Goal: Transaction & Acquisition: Register for event/course

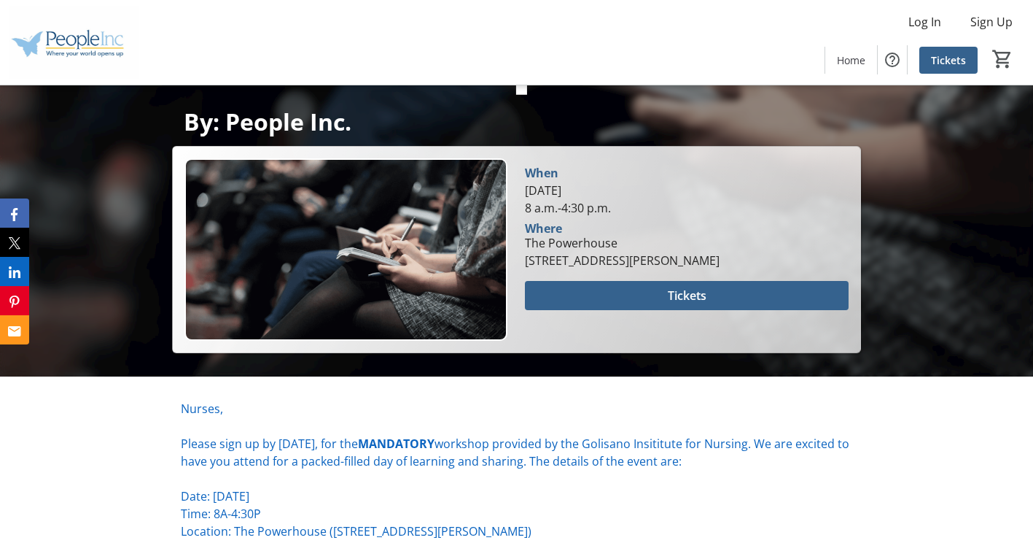
scroll to position [365, 0]
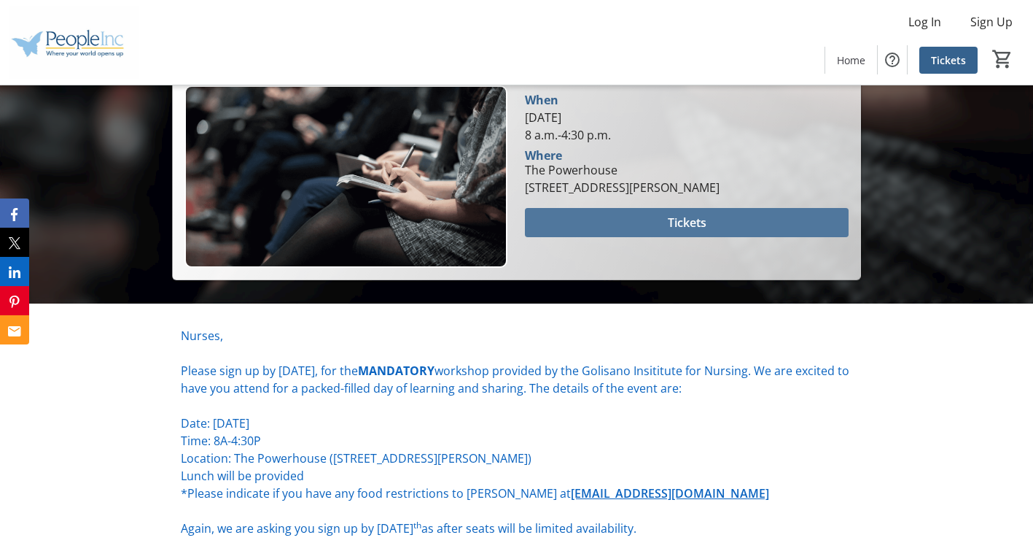
click at [670, 217] on span "Tickets" at bounding box center [687, 223] width 39 height 18
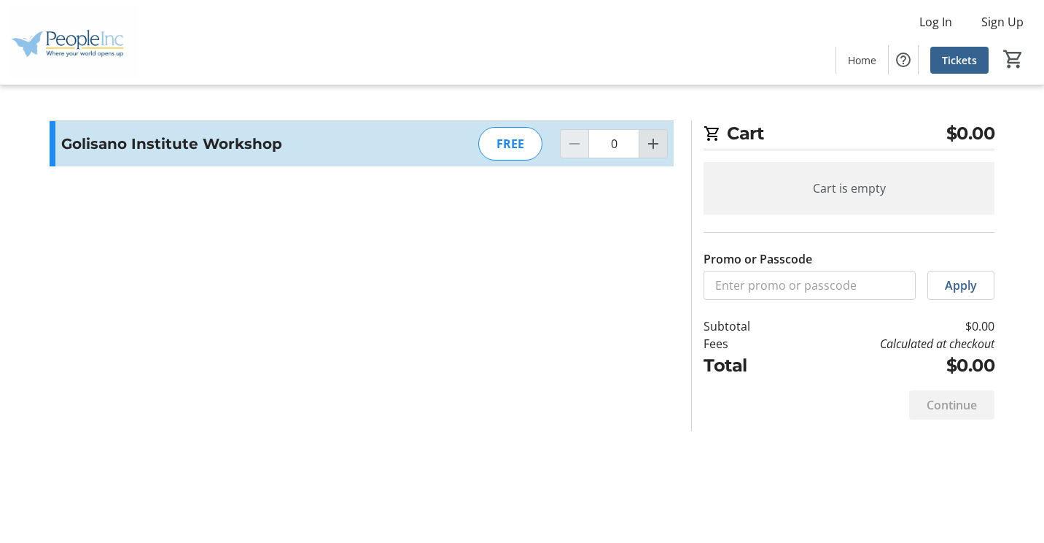
click at [656, 144] on mat-icon "Increment by one" at bounding box center [654, 144] width 18 height 18
type input "1"
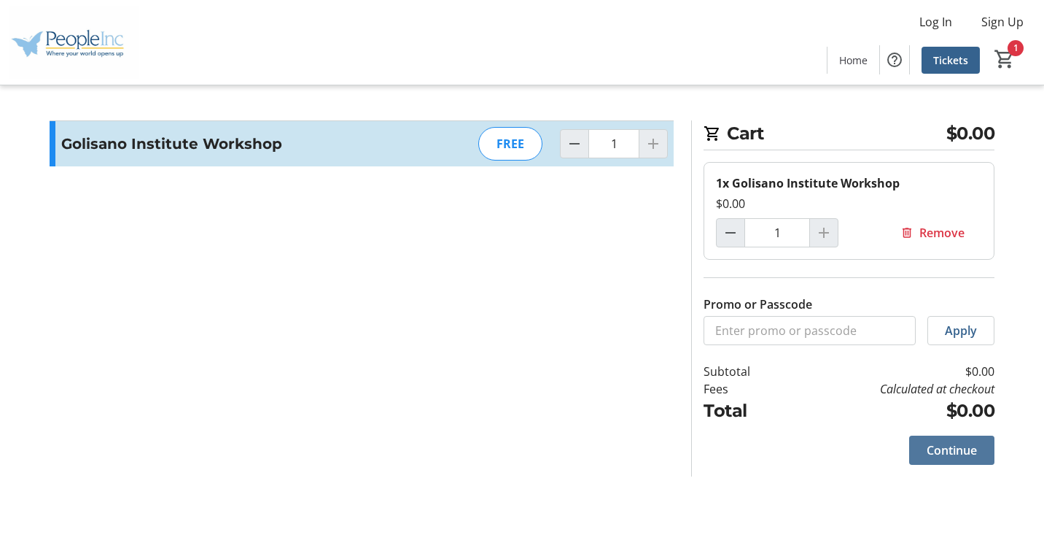
click at [947, 454] on span "Continue" at bounding box center [952, 450] width 50 height 18
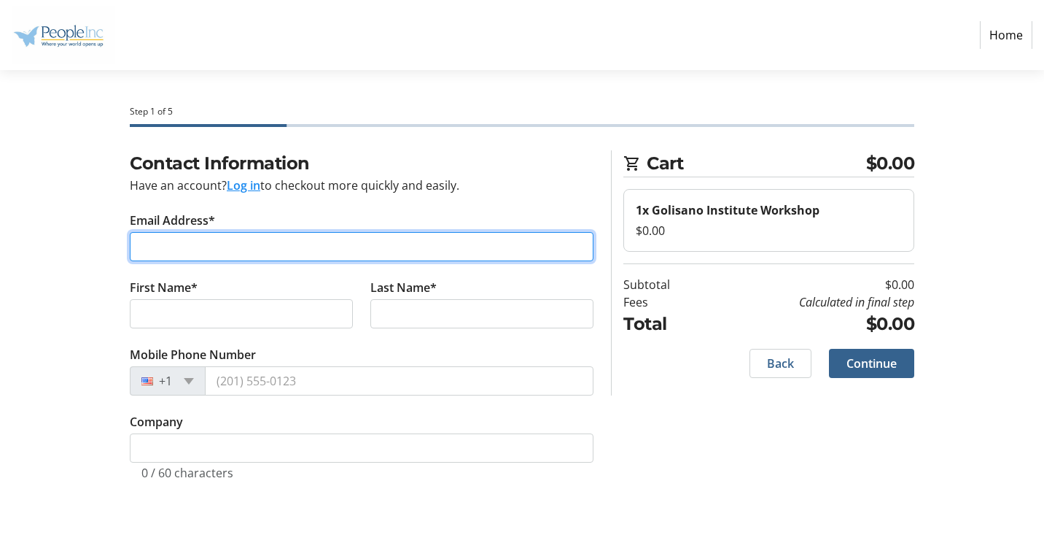
click at [159, 249] on input "Email Address*" at bounding box center [362, 246] width 464 height 29
type input "[PERSON_NAME][EMAIL_ADDRESS][DOMAIN_NAME]"
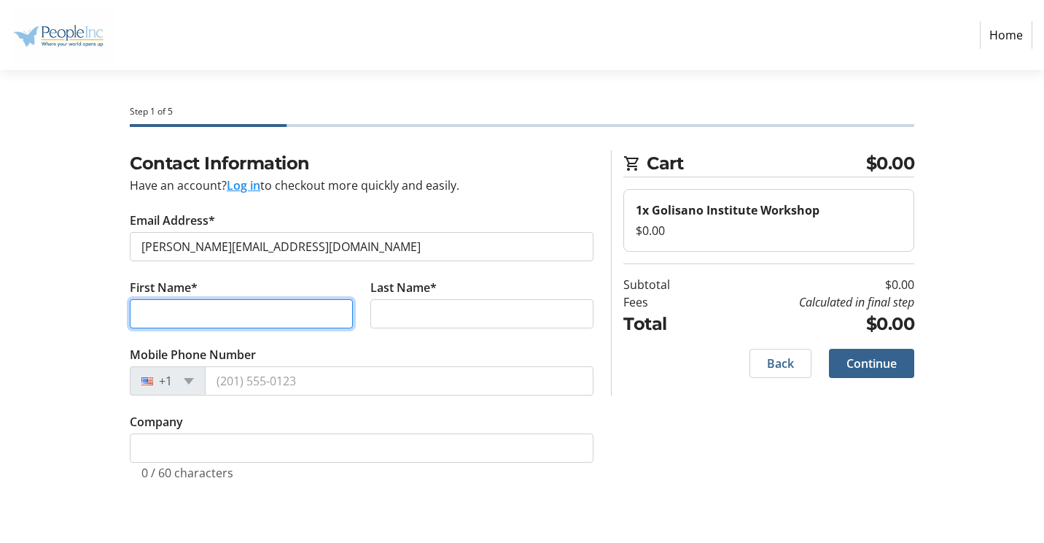
type input "[PERSON_NAME]"
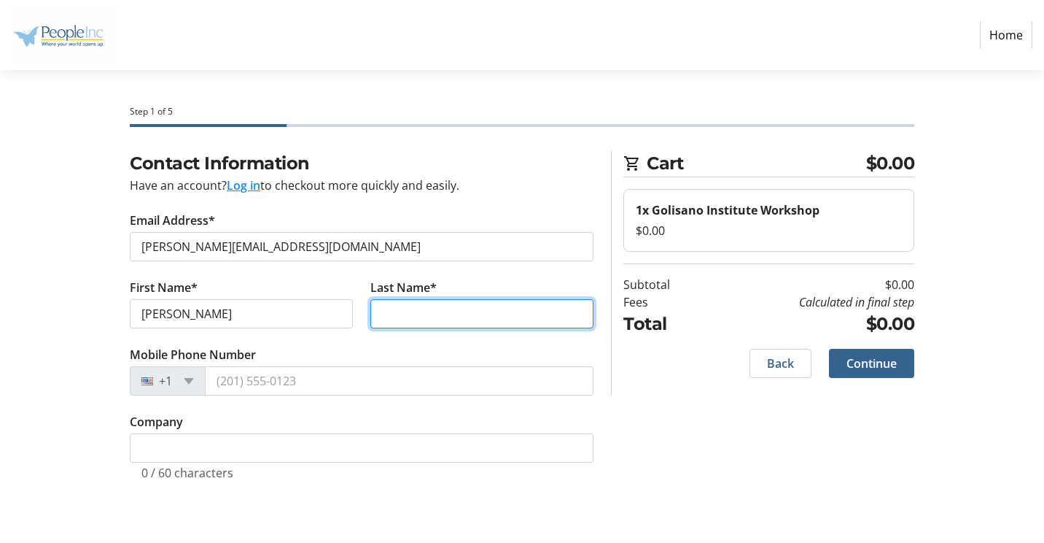
type input "breton"
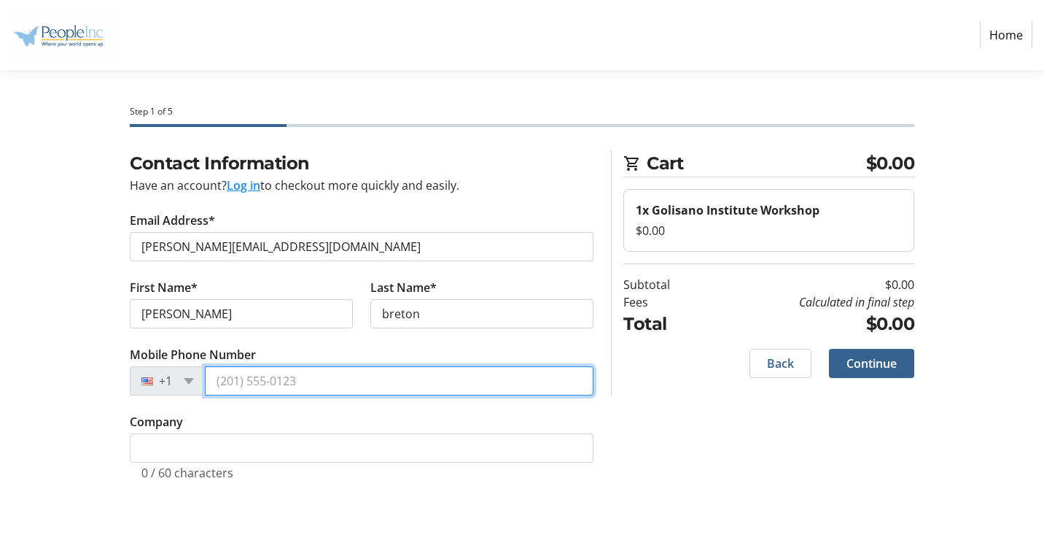
type input "[PHONE_NUMBER]"
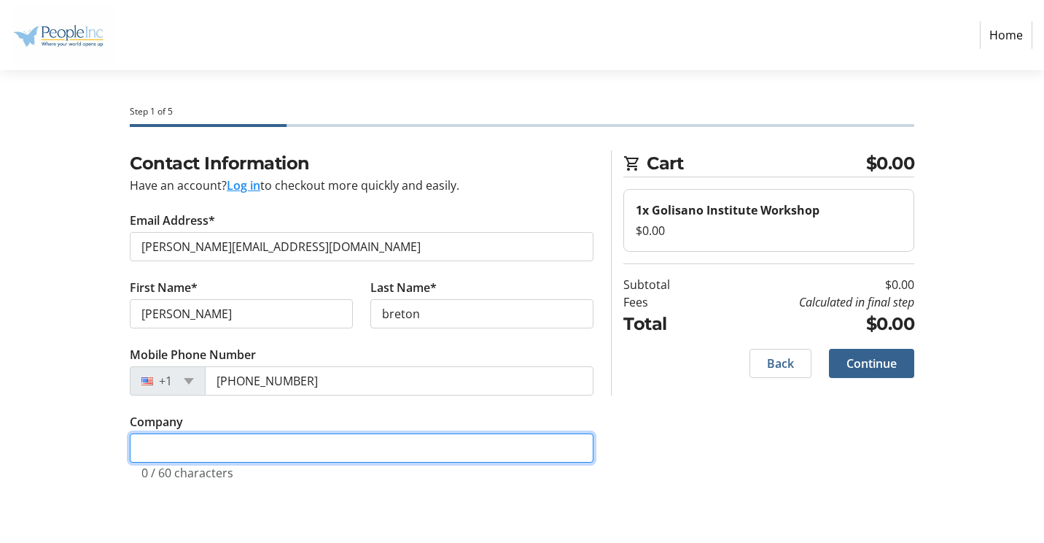
click at [139, 450] on input "Company" at bounding box center [362, 447] width 464 height 29
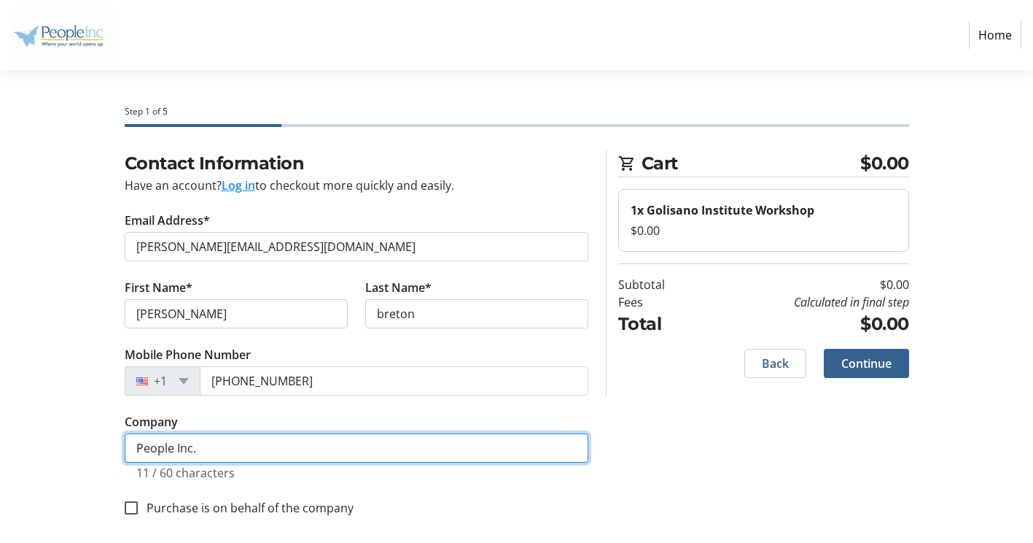
scroll to position [9, 0]
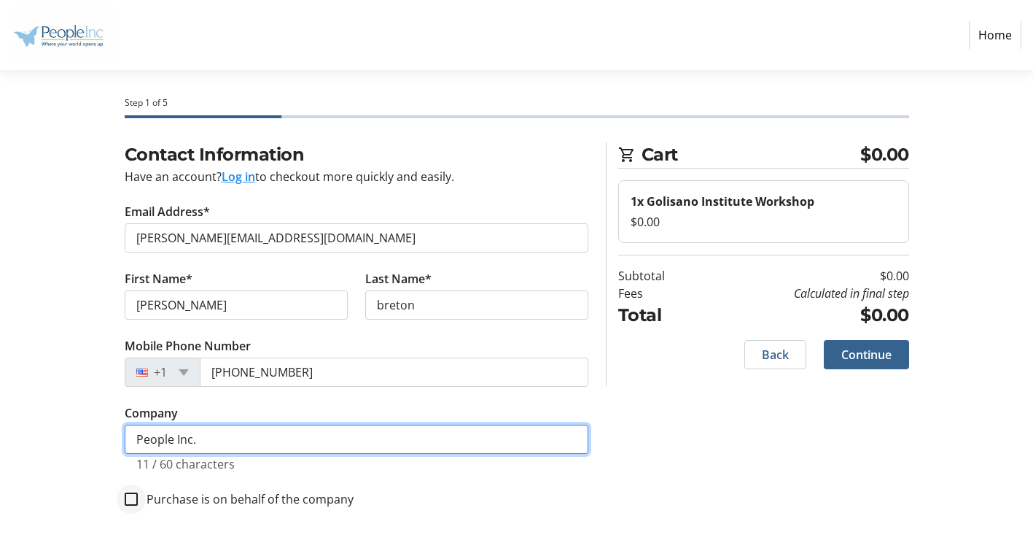
type input "People Inc."
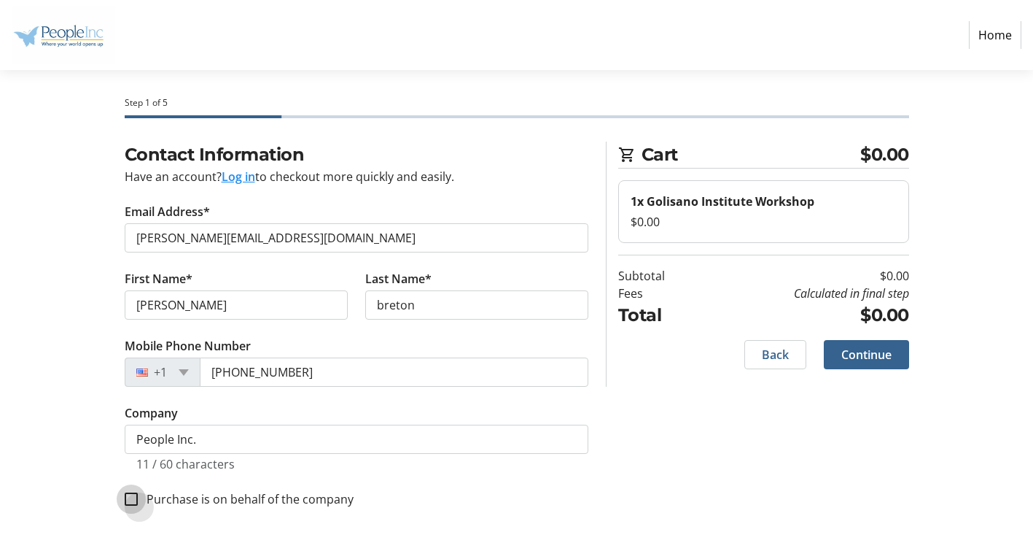
click at [131, 502] on input "Purchase is on behalf of the company" at bounding box center [131, 498] width 13 height 13
checkbox input "true"
click at [866, 360] on span "Continue" at bounding box center [867, 355] width 50 height 18
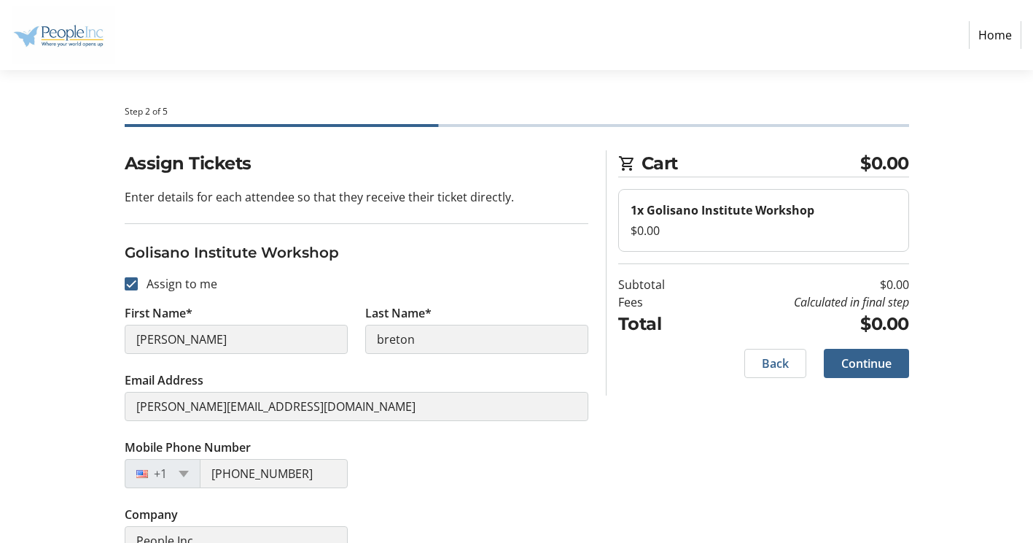
scroll to position [30, 0]
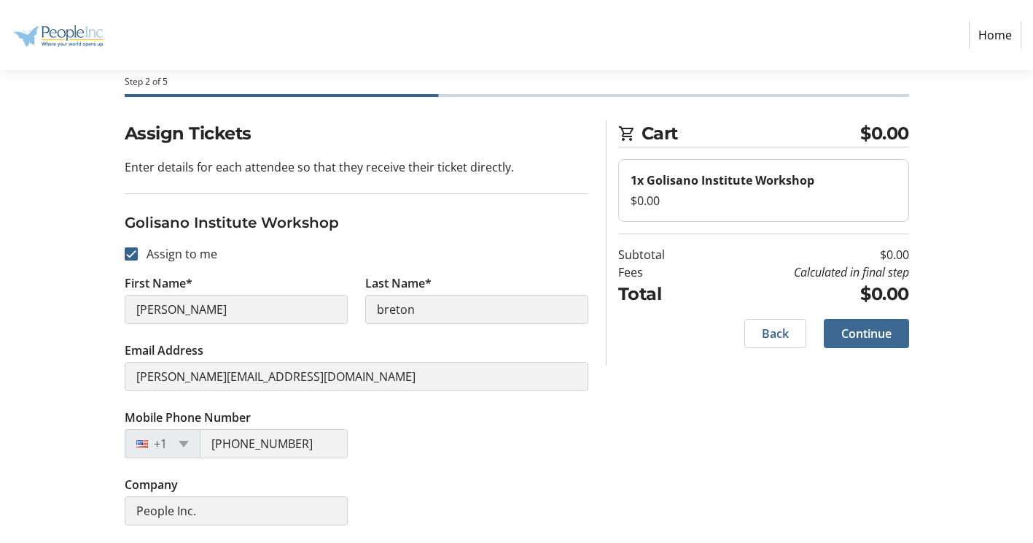
click at [866, 337] on span "Continue" at bounding box center [867, 334] width 50 height 18
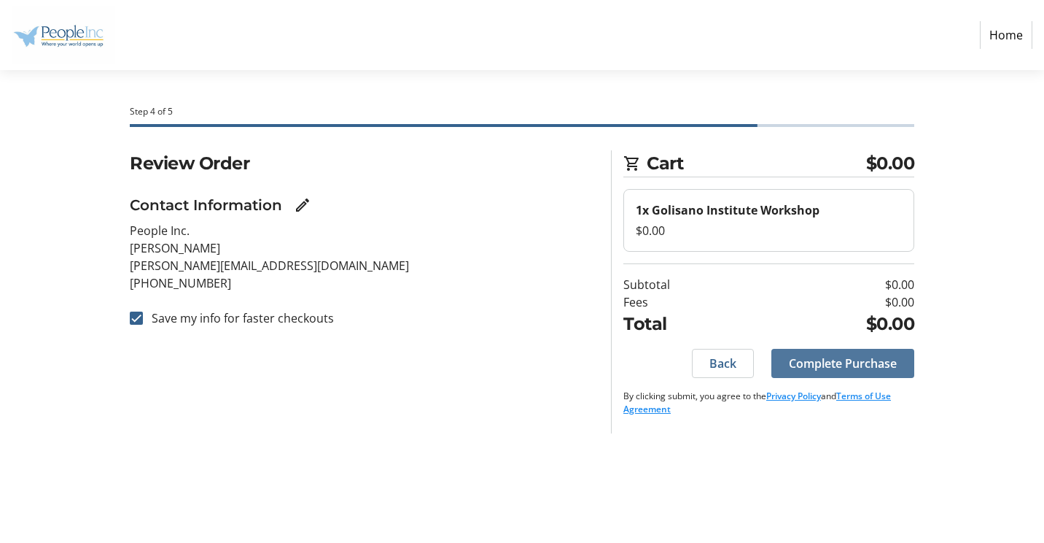
click at [832, 368] on span "Complete Purchase" at bounding box center [843, 363] width 108 height 18
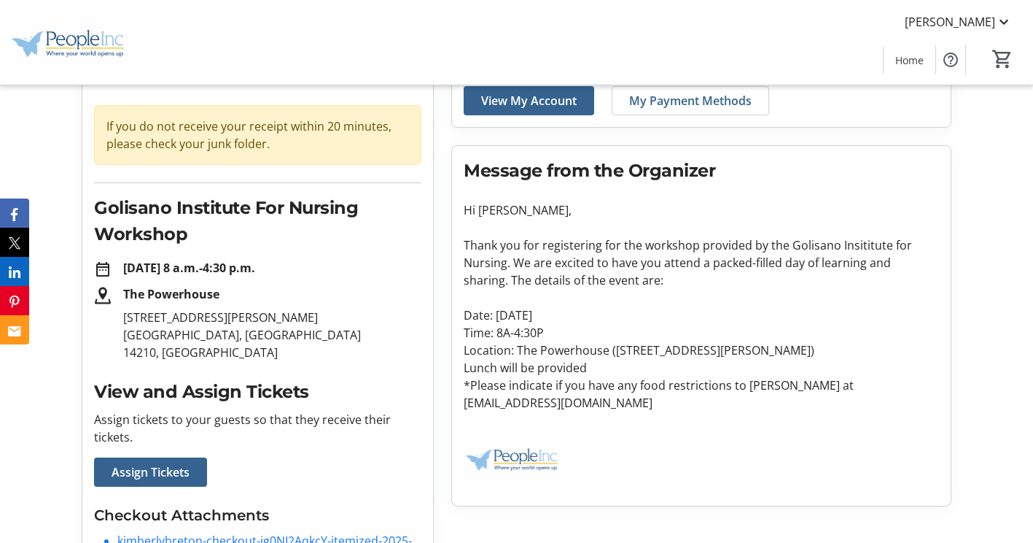
scroll to position [146, 0]
